Goal: Find specific page/section: Find specific page/section

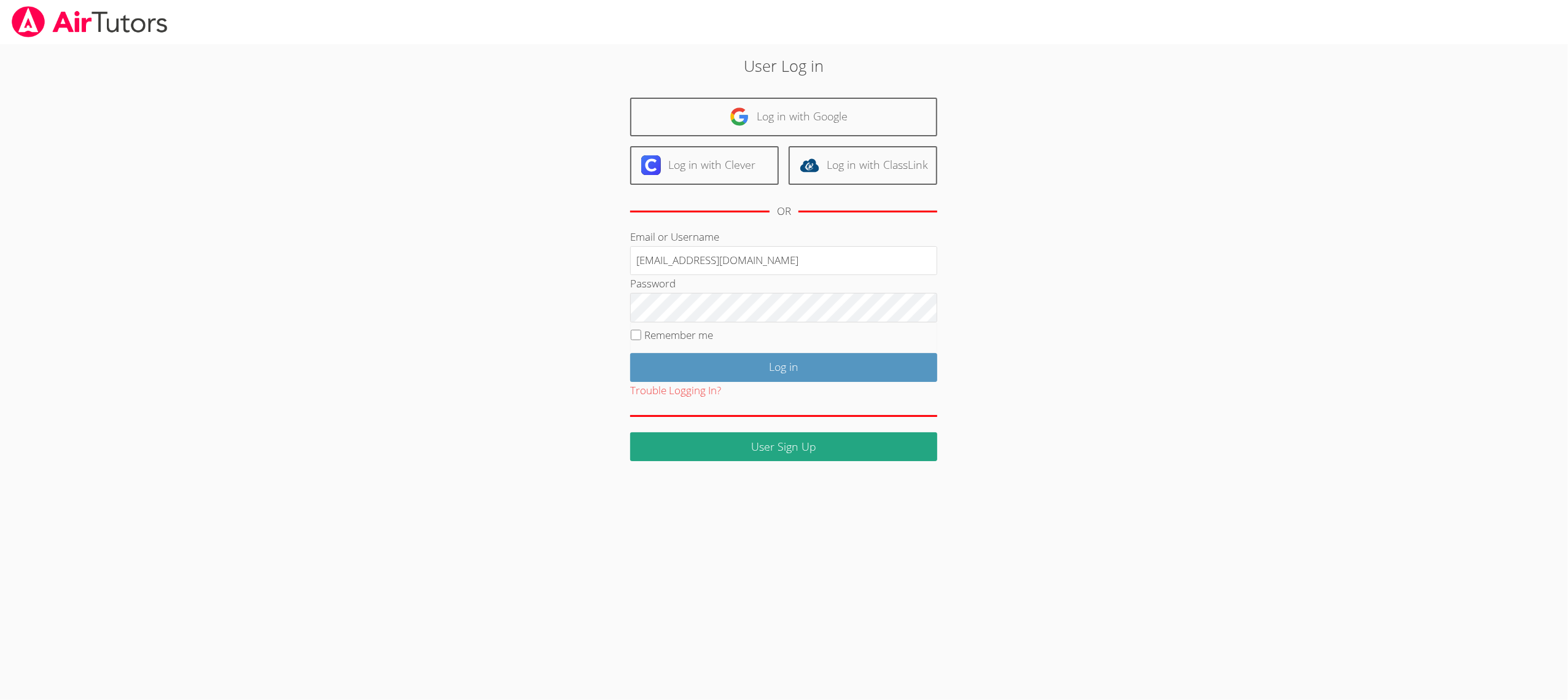
type input "[EMAIL_ADDRESS][DOMAIN_NAME]"
click at [677, 375] on input "Log in" at bounding box center [783, 367] width 307 height 29
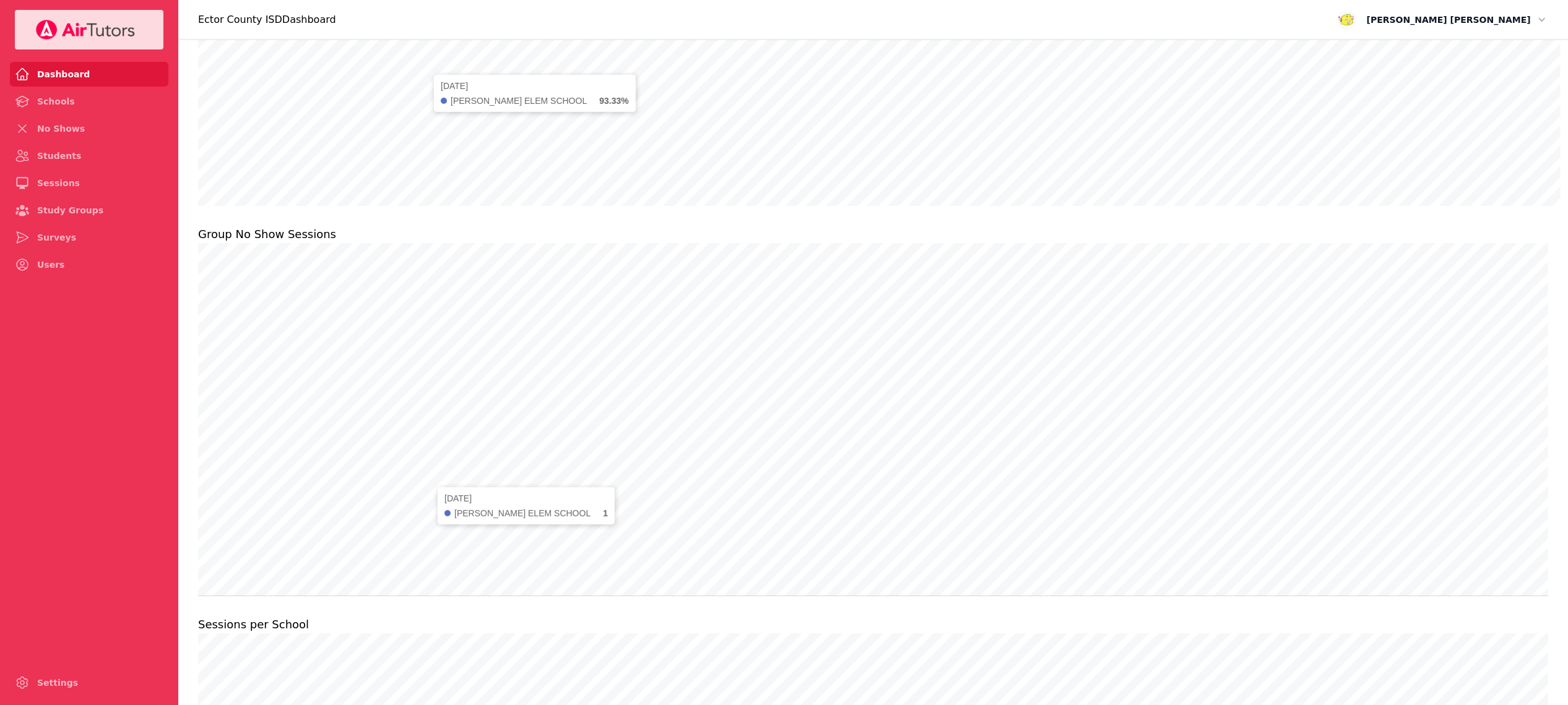
scroll to position [596, 0]
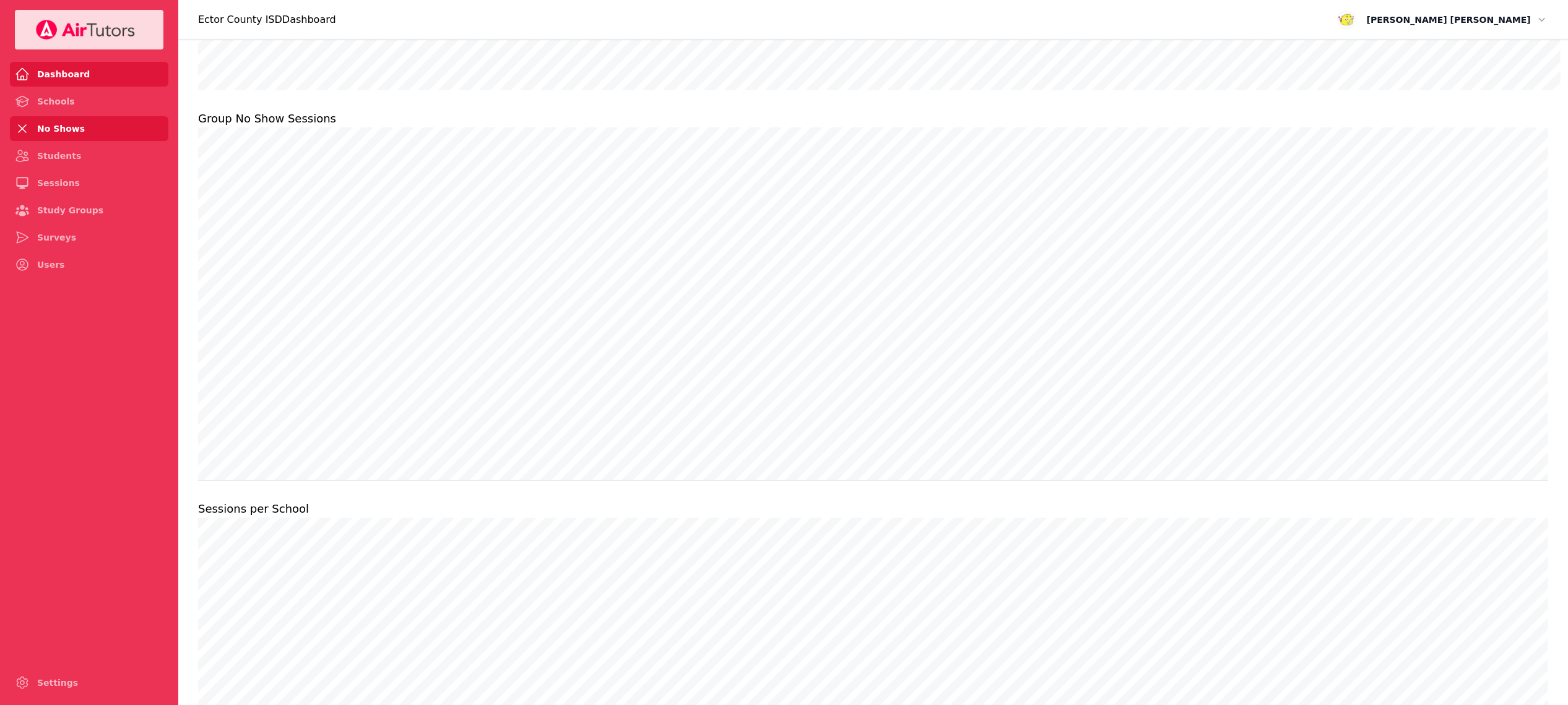
click at [75, 124] on link "No Shows" at bounding box center [89, 129] width 159 height 25
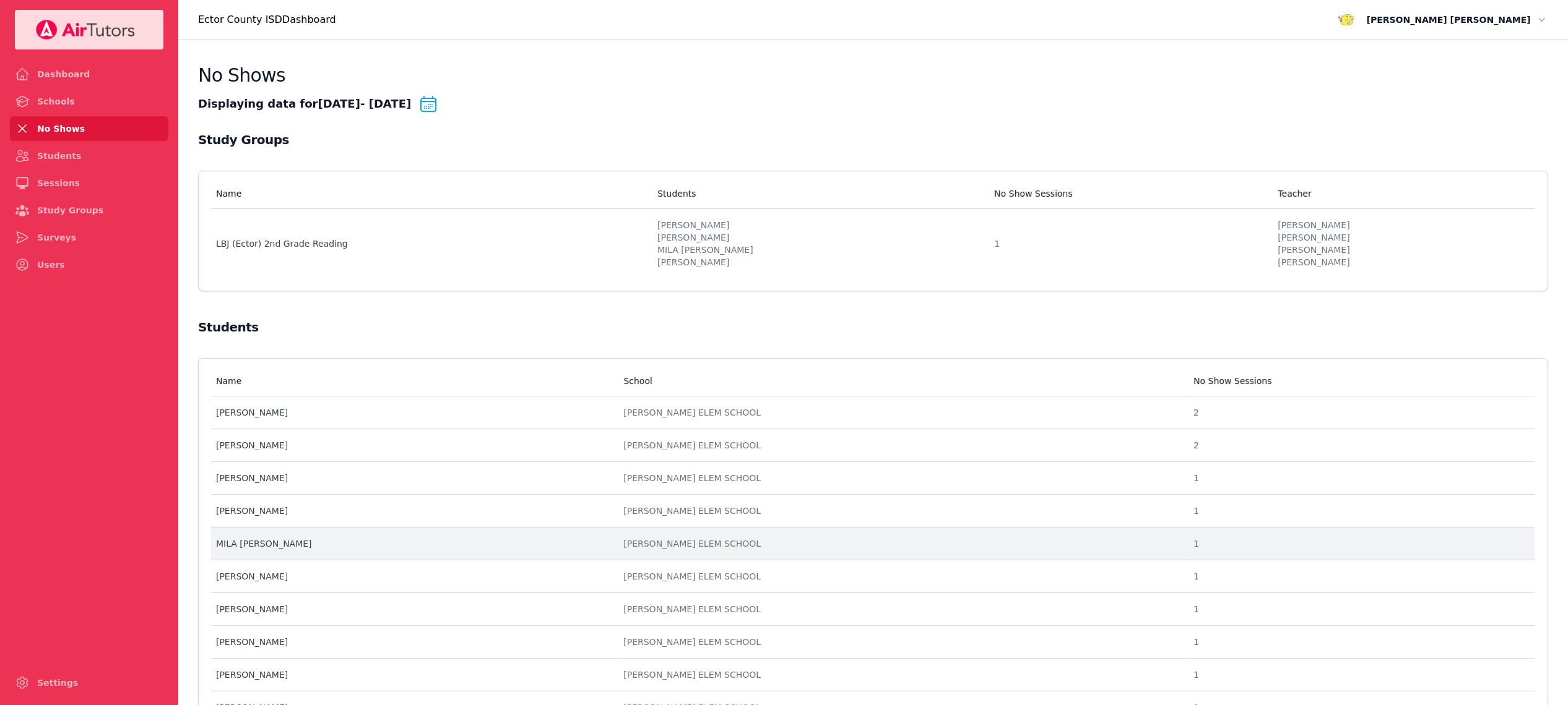
scroll to position [97, 0]
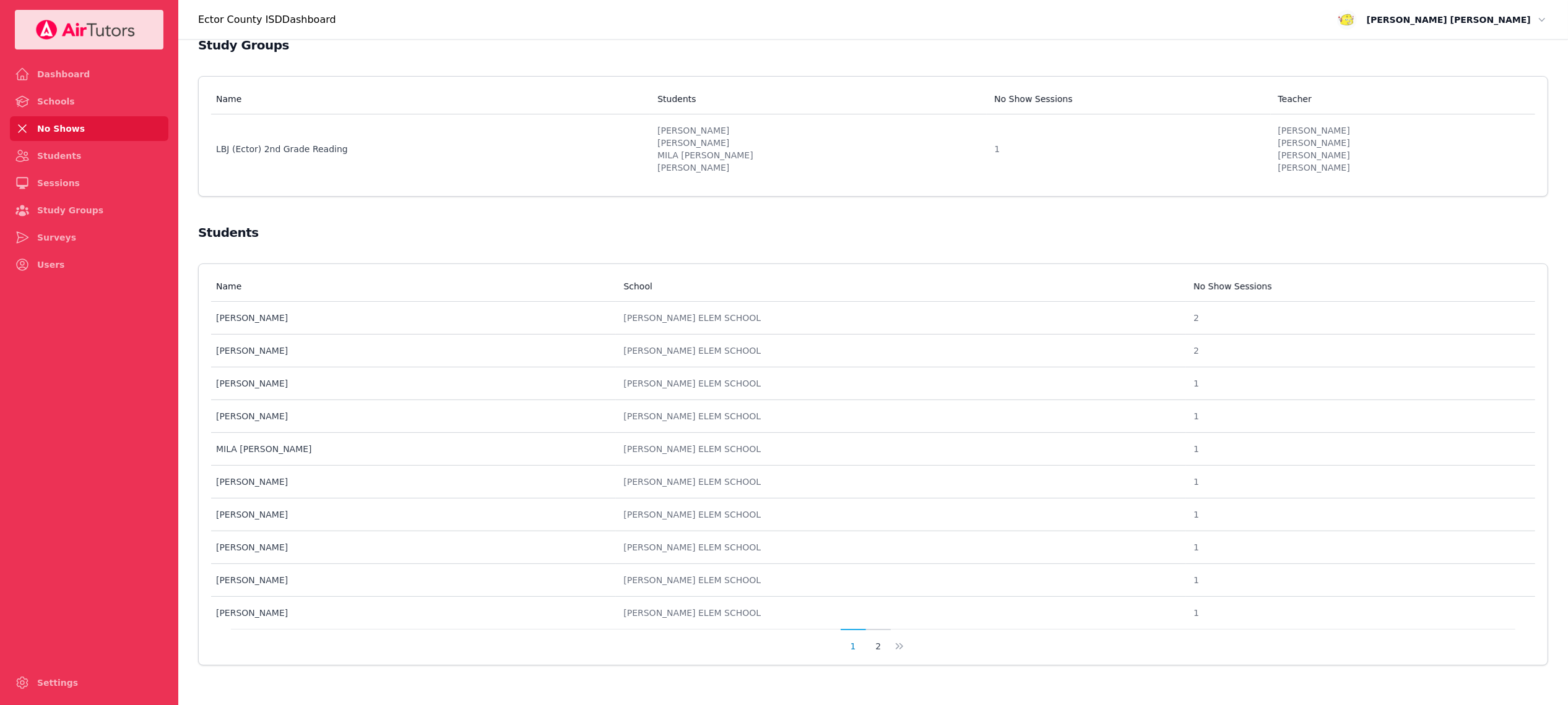
click at [875, 648] on button "2" at bounding box center [878, 641] width 25 height 23
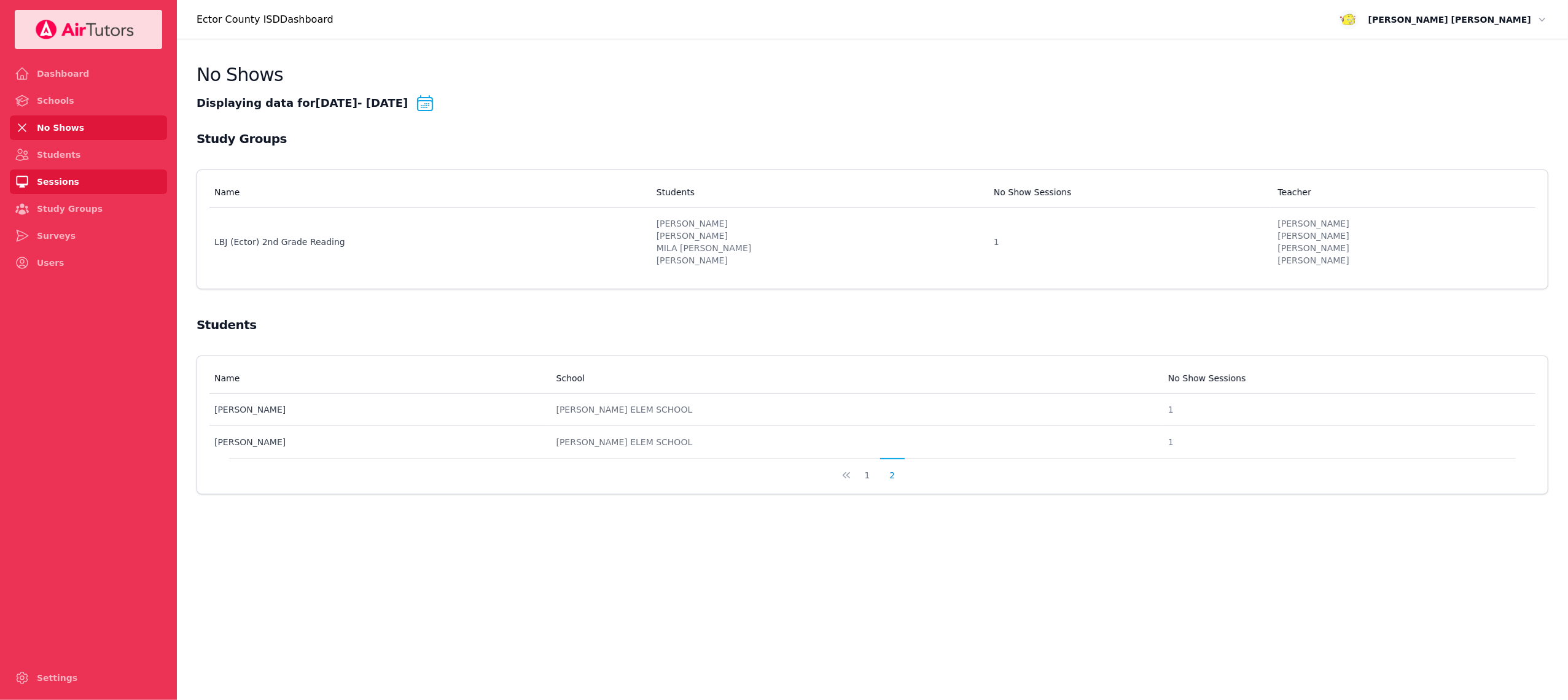
click at [93, 173] on link "Sessions" at bounding box center [88, 182] width 157 height 24
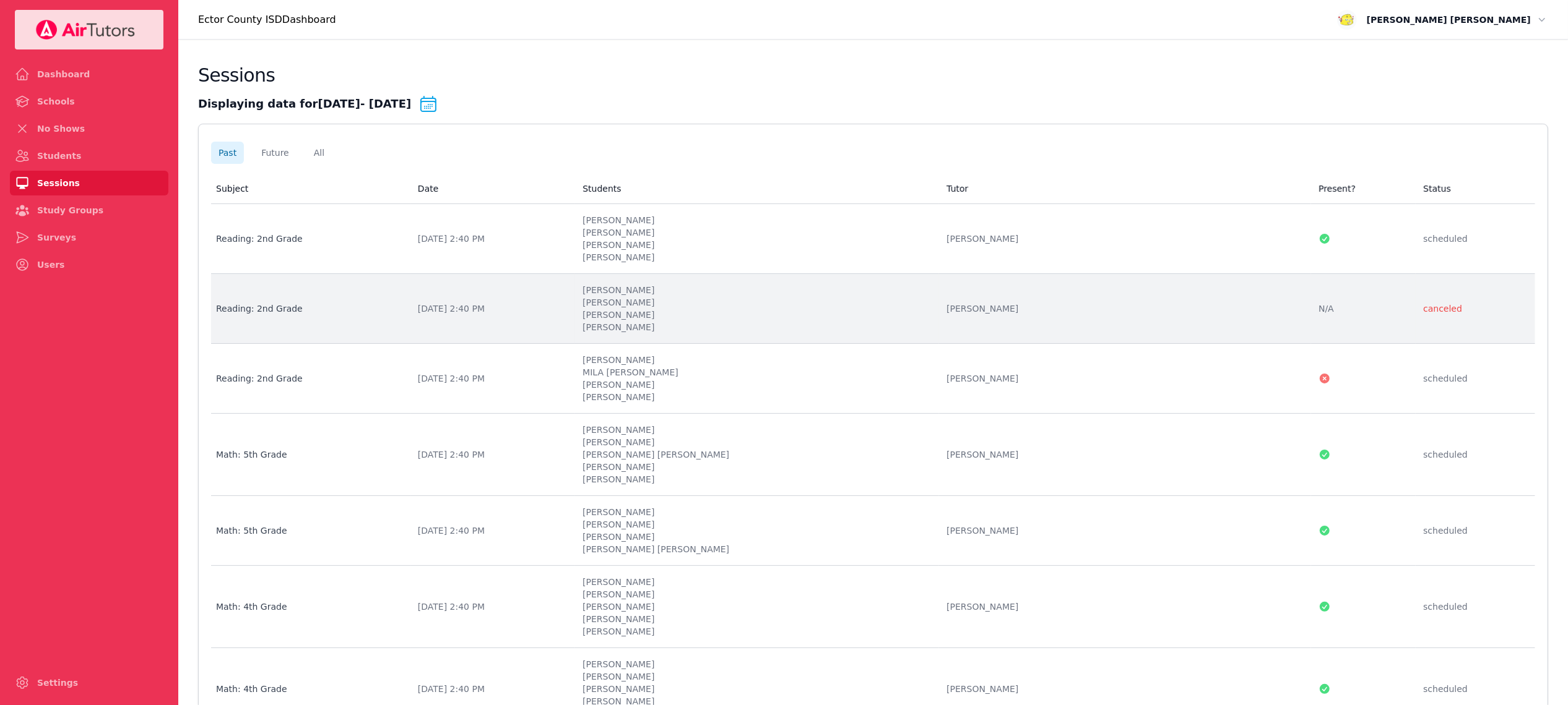
click at [834, 302] on li "XAILYN CASILLAS" at bounding box center [757, 302] width 349 height 12
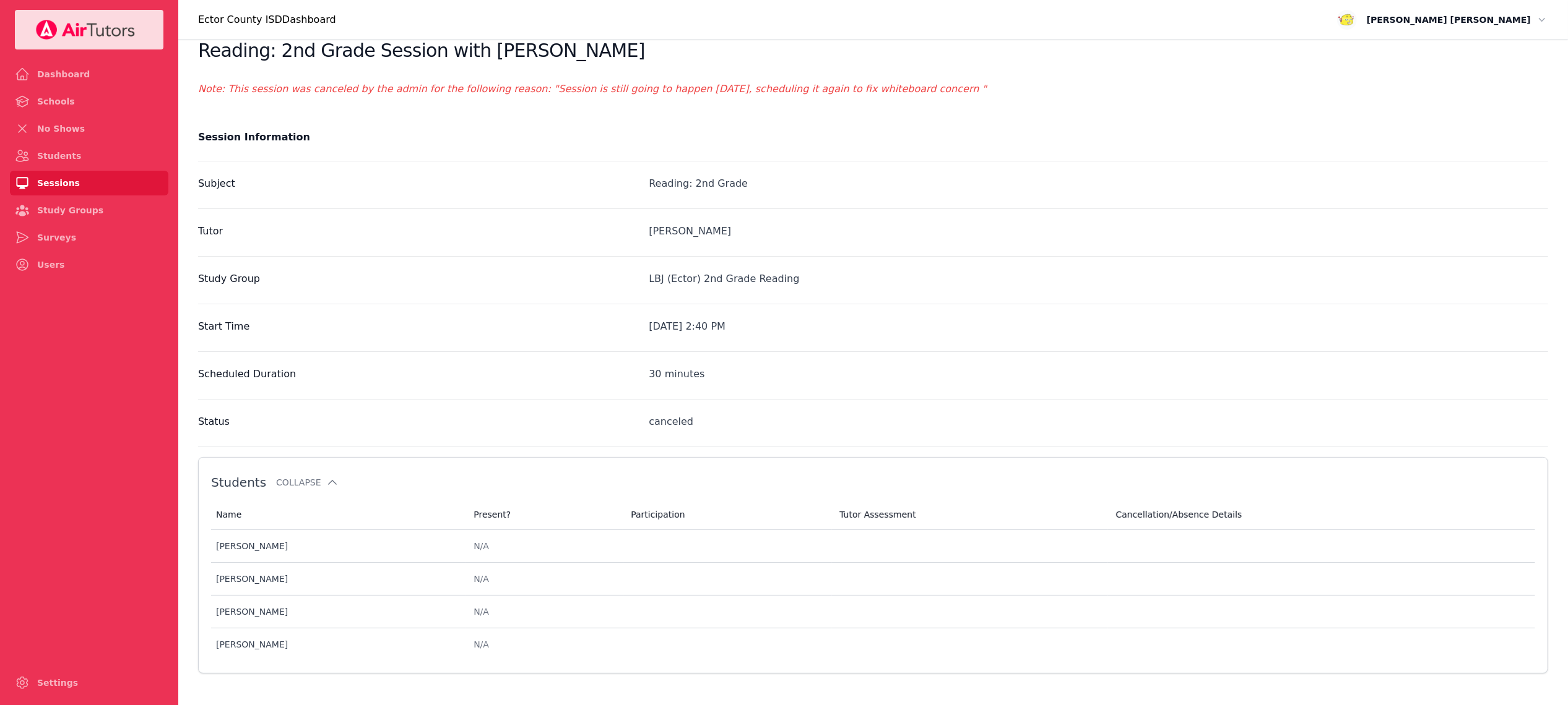
scroll to position [36, 0]
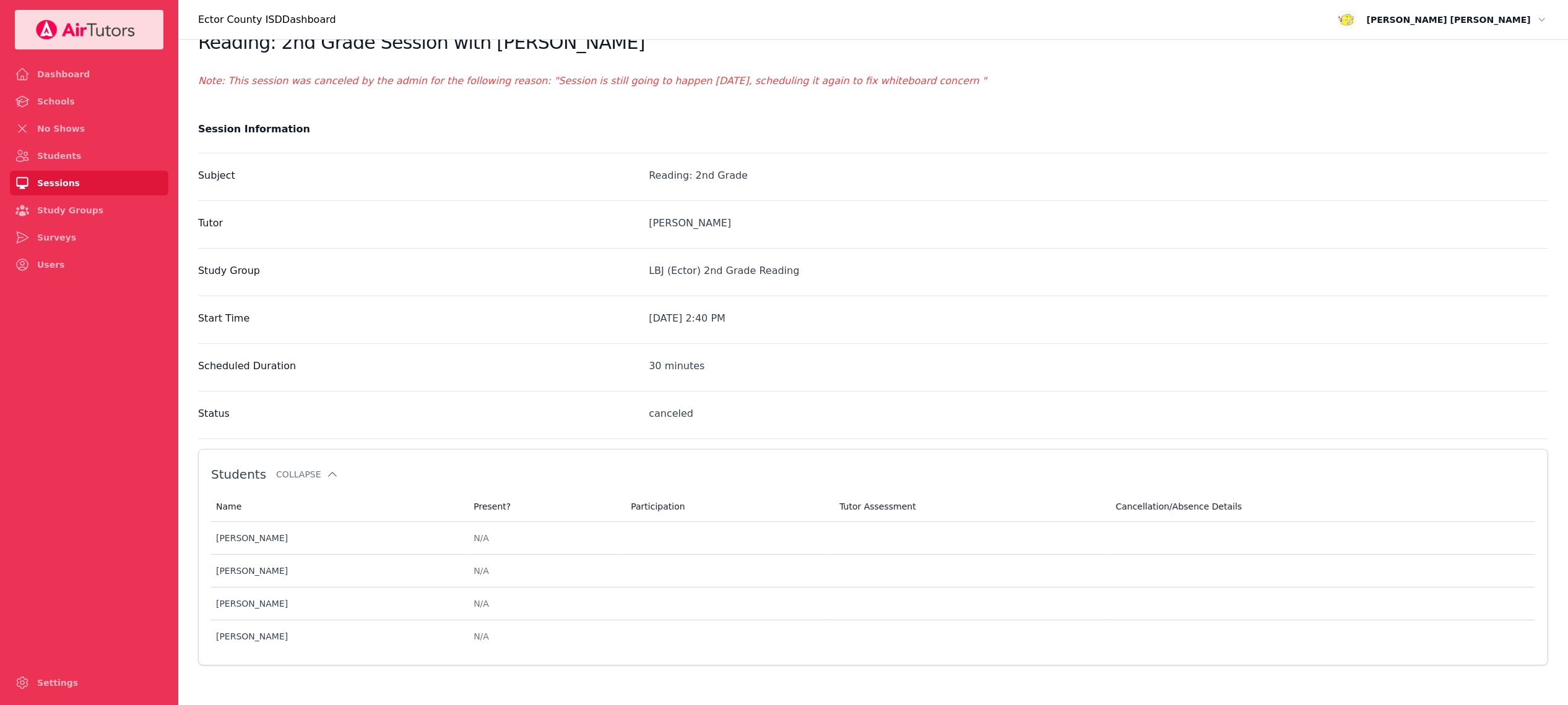
click at [74, 190] on link "Sessions" at bounding box center [89, 183] width 159 height 25
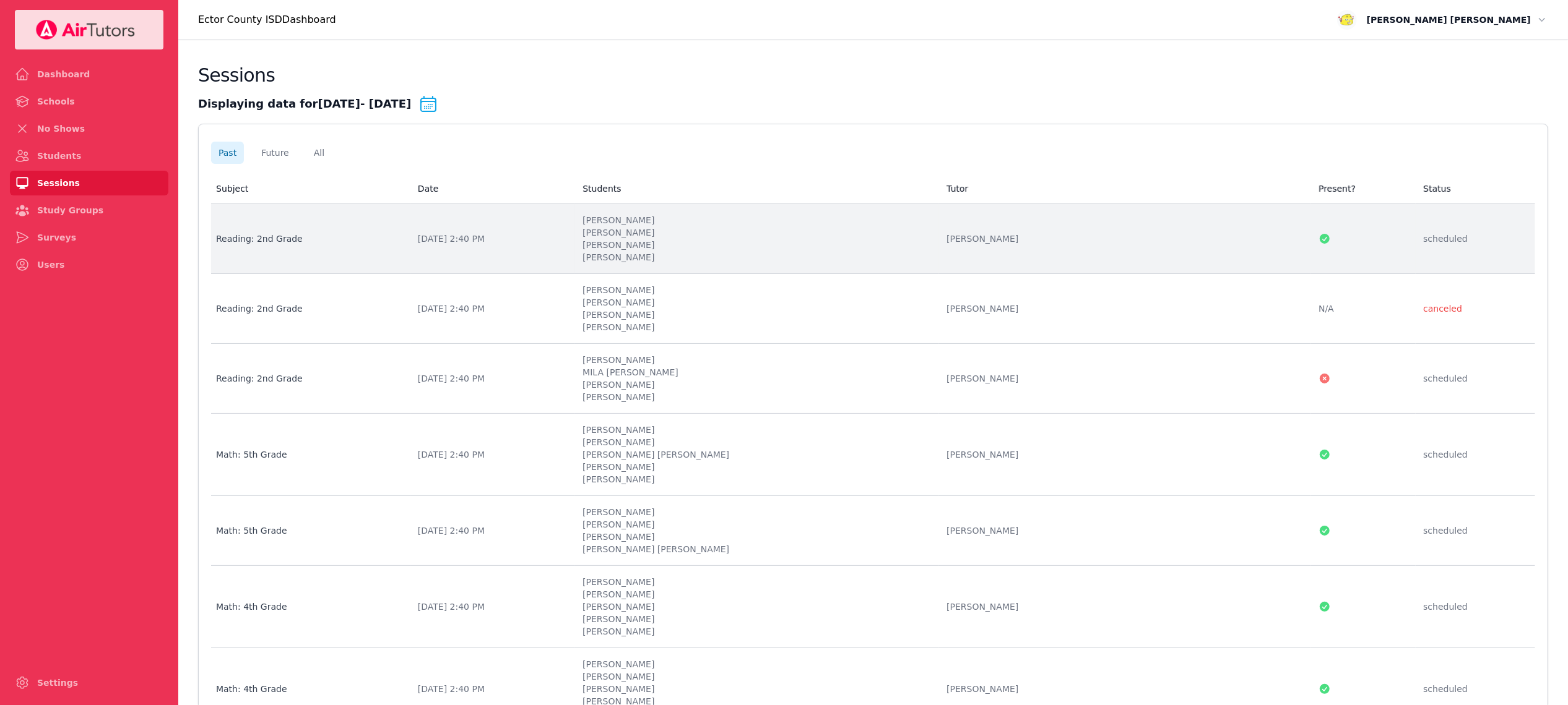
click at [922, 237] on li "XAILYN CASILLAS" at bounding box center [757, 232] width 349 height 12
